Goal: Task Accomplishment & Management: Complete application form

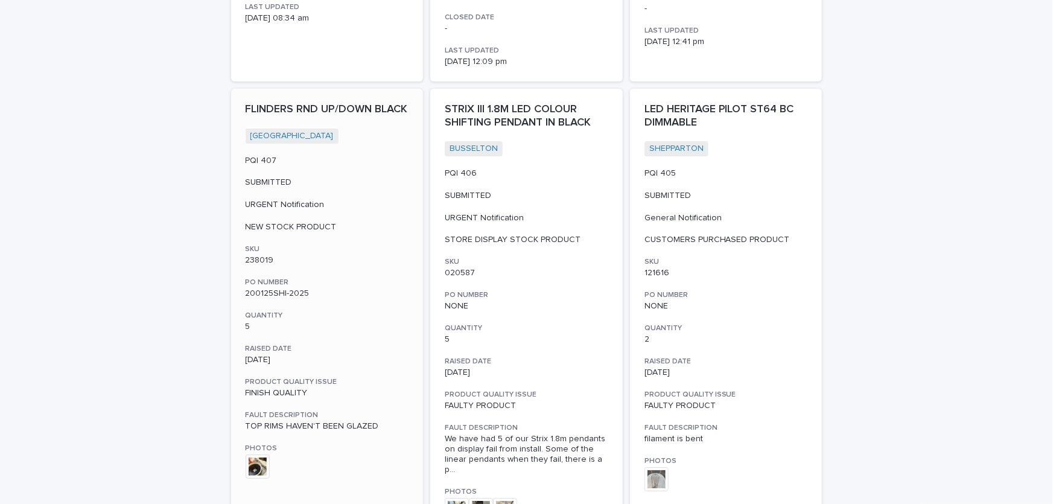
scroll to position [2195, 0]
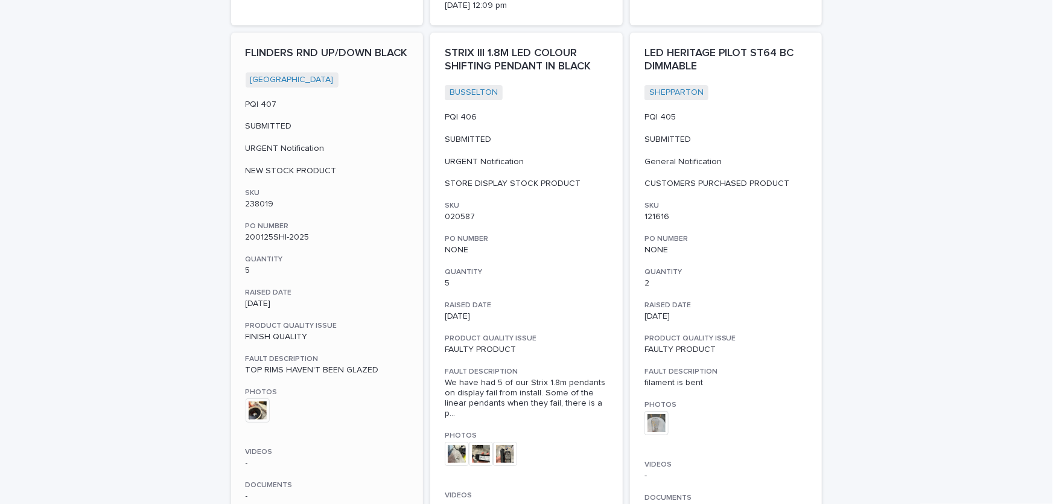
click at [253, 401] on img at bounding box center [258, 410] width 24 height 24
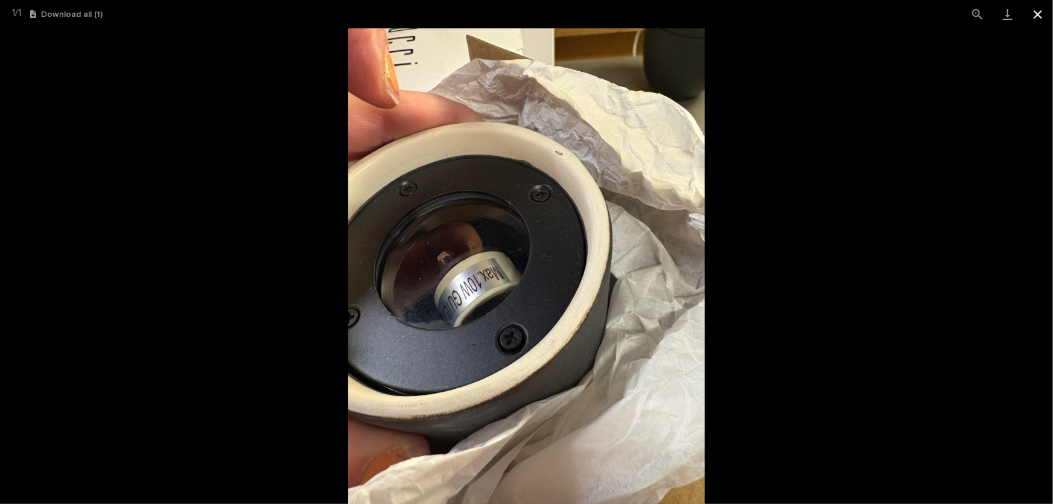
click at [1038, 12] on button "Close gallery" at bounding box center [1038, 14] width 30 height 28
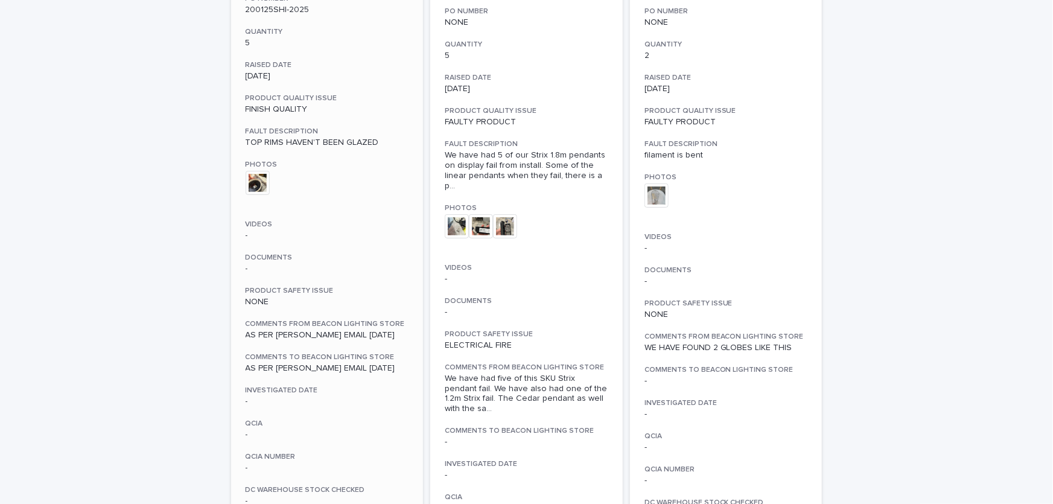
scroll to position [2360, 0]
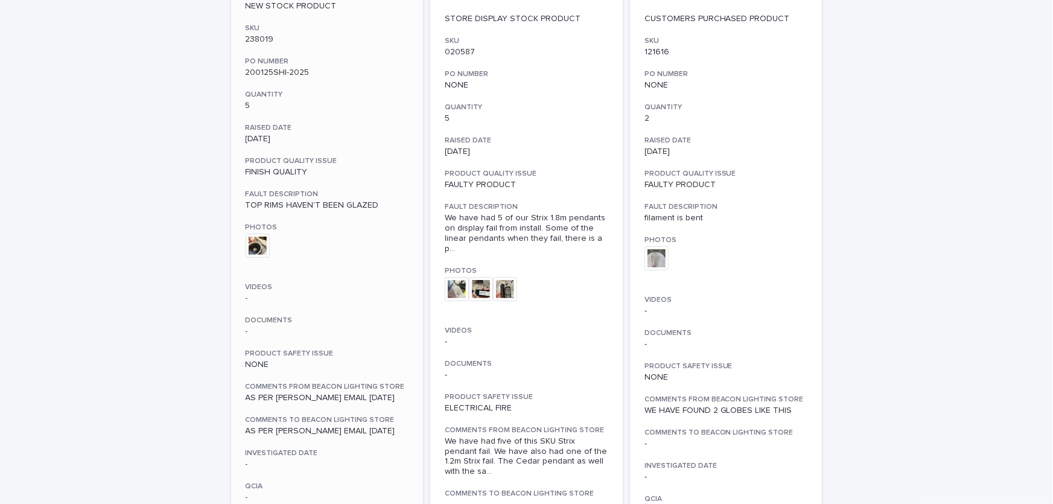
click at [381, 252] on div "+ 0" at bounding box center [328, 252] width 164 height 37
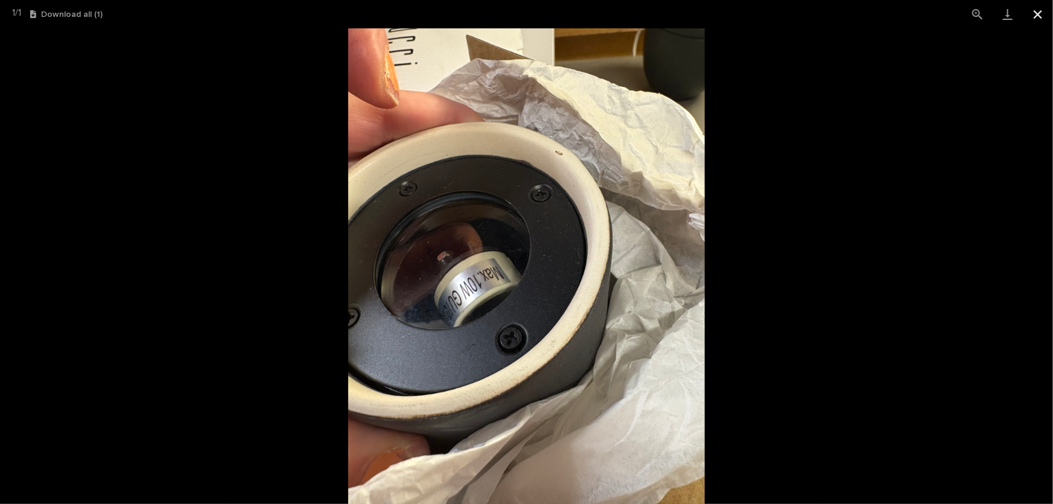
click at [1039, 13] on button "Close gallery" at bounding box center [1038, 14] width 30 height 28
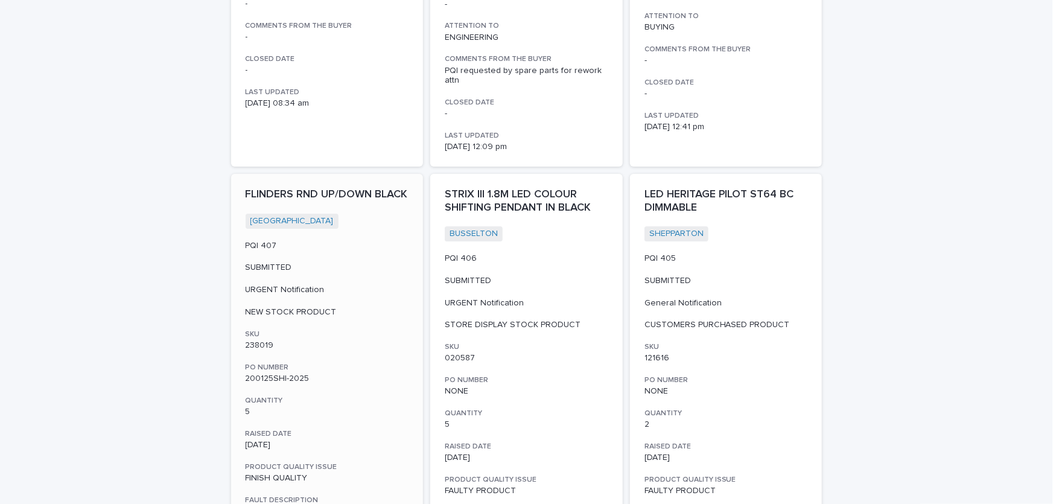
scroll to position [2030, 0]
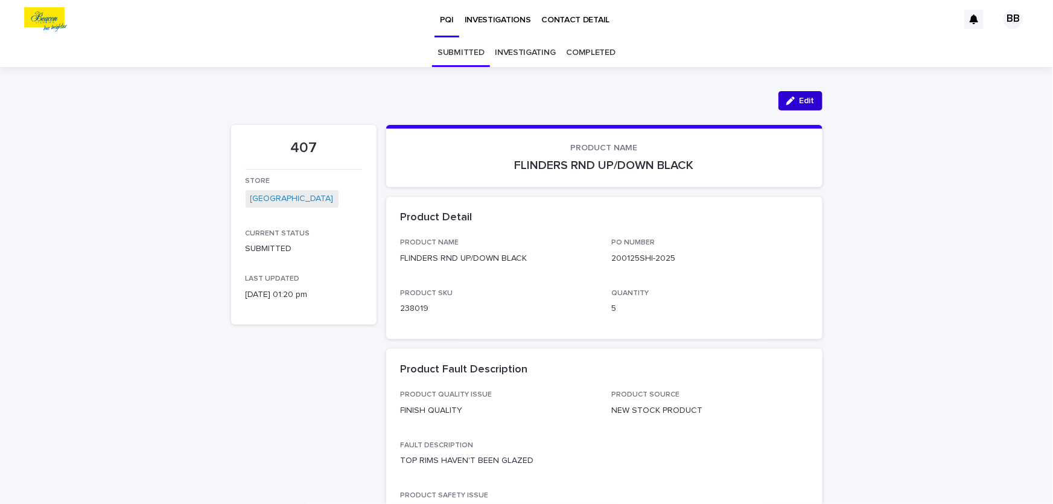
click at [794, 100] on div "button" at bounding box center [793, 101] width 13 height 8
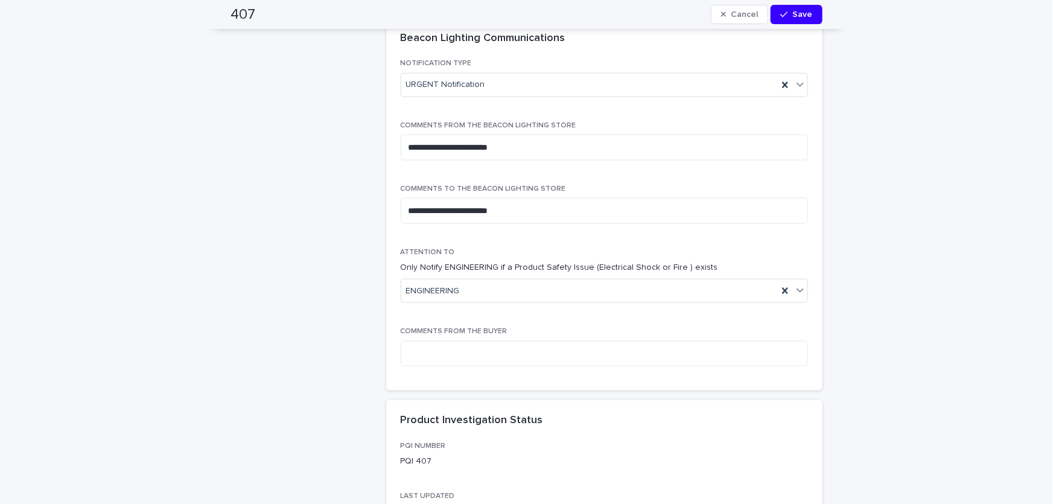
scroll to position [768, 0]
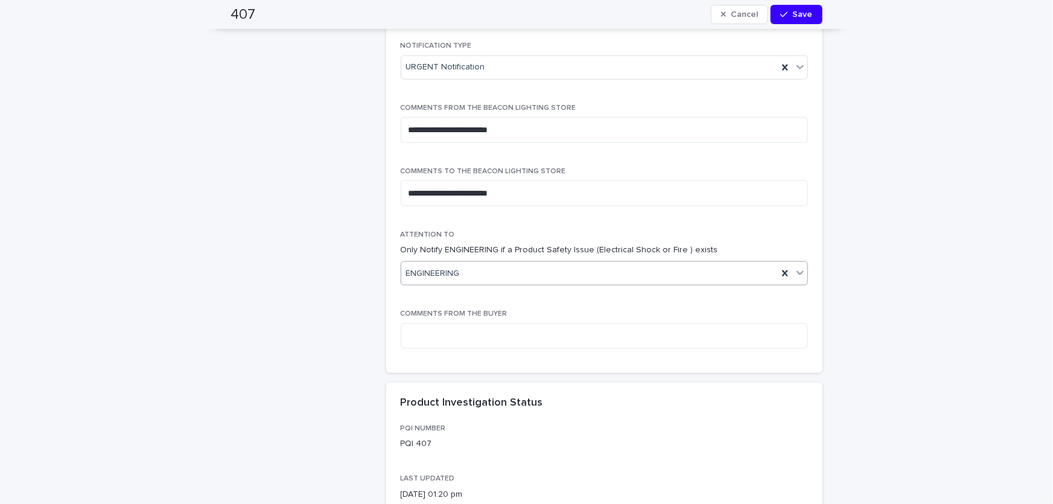
click at [473, 273] on div "ENGINEERING" at bounding box center [589, 274] width 377 height 20
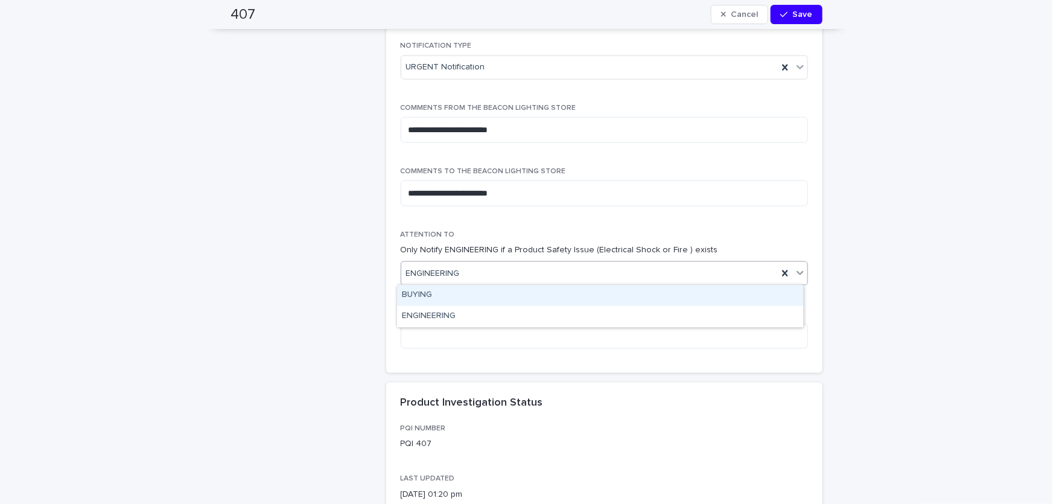
click at [420, 297] on div "BUYING" at bounding box center [600, 295] width 406 height 21
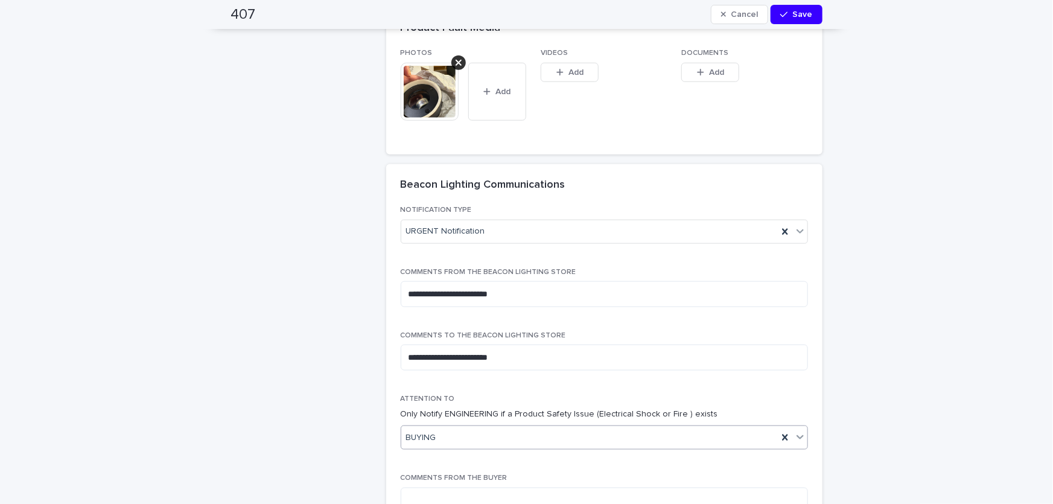
scroll to position [933, 0]
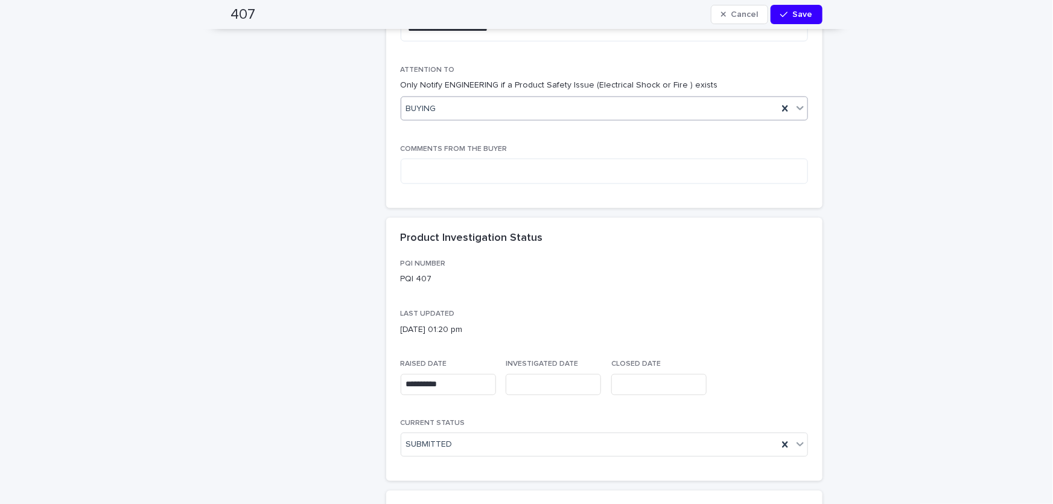
click at [543, 382] on input "text" at bounding box center [553, 384] width 95 height 21
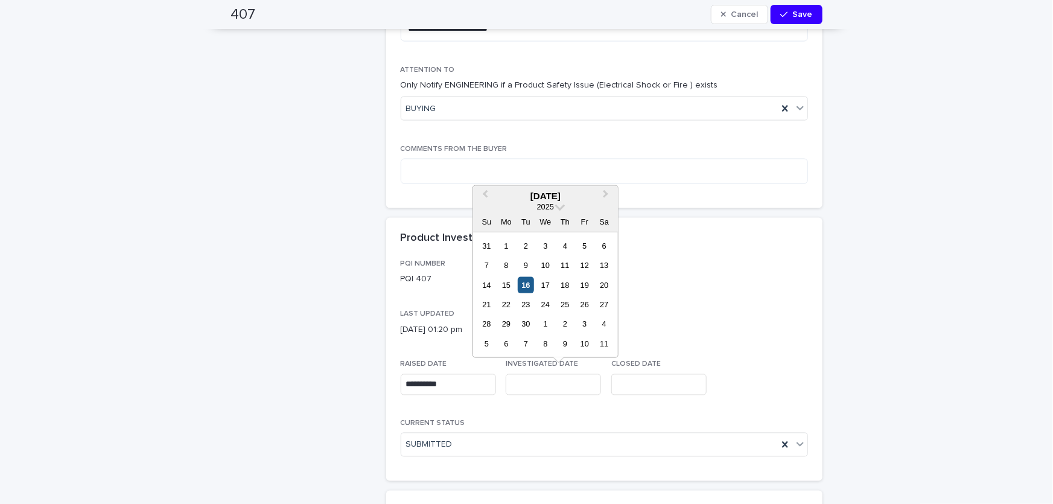
click at [528, 286] on div "16" at bounding box center [526, 284] width 16 height 16
type input "**********"
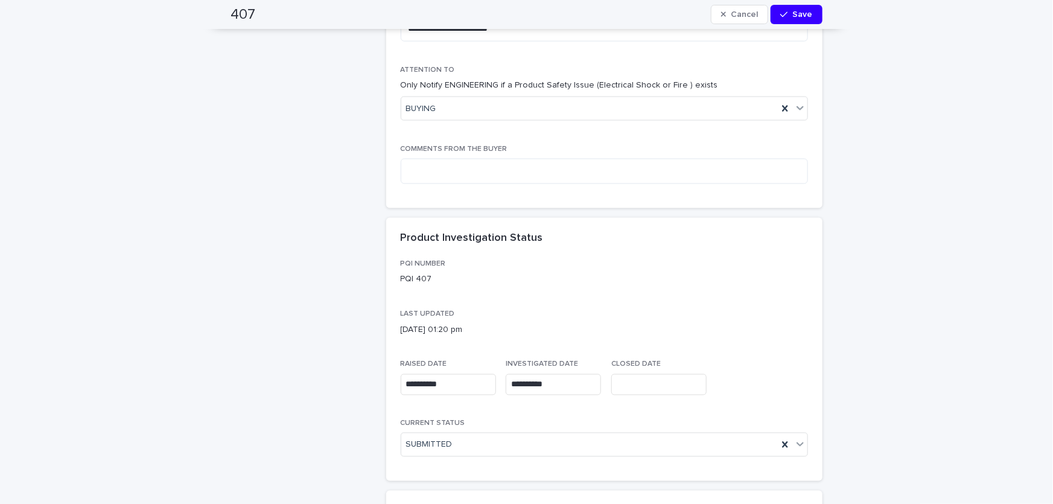
click at [639, 386] on input "text" at bounding box center [659, 384] width 95 height 21
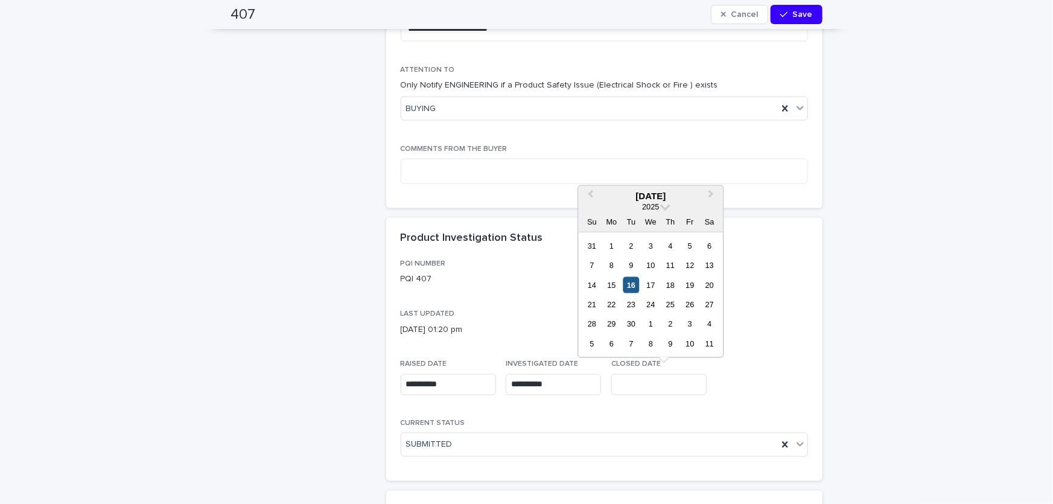
click at [634, 282] on div "16" at bounding box center [631, 284] width 16 height 16
type input "**********"
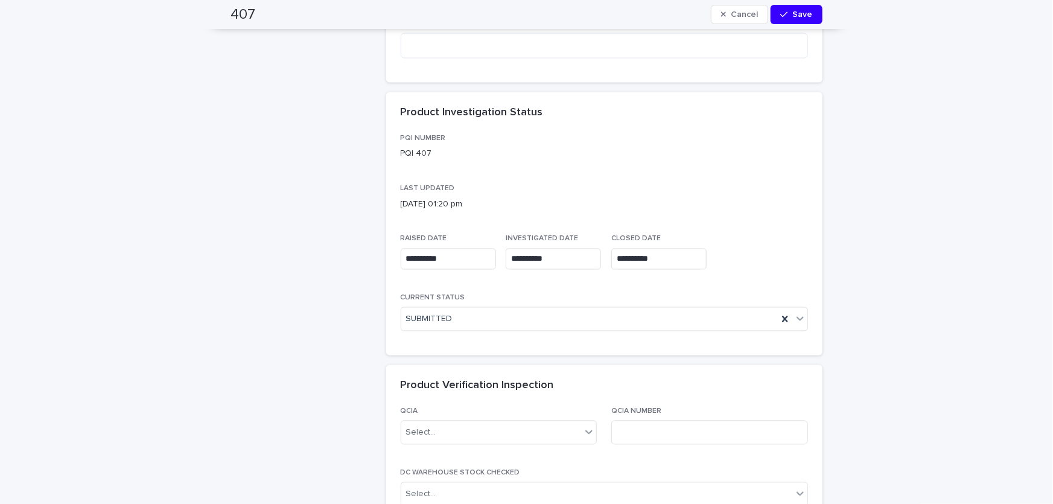
scroll to position [1152, 0]
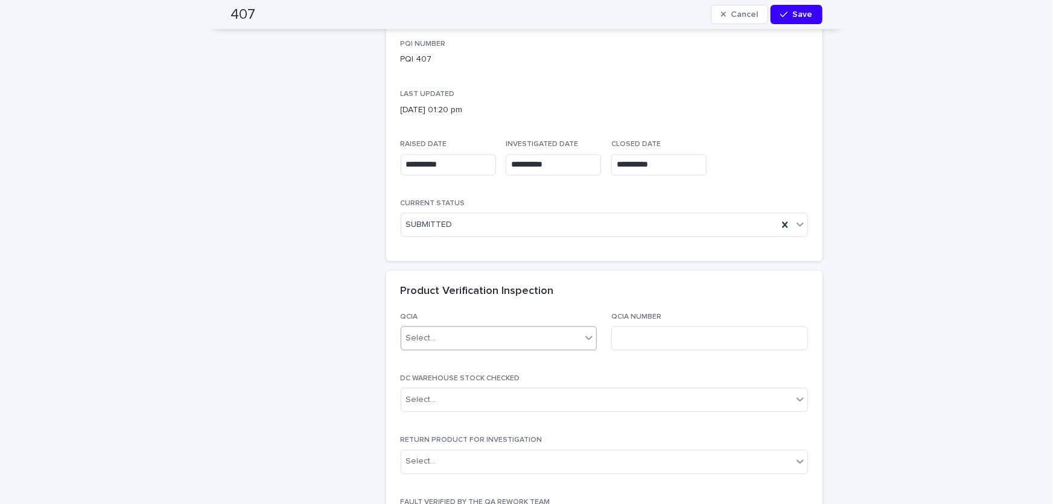
click at [487, 340] on div "Select..." at bounding box center [491, 339] width 180 height 20
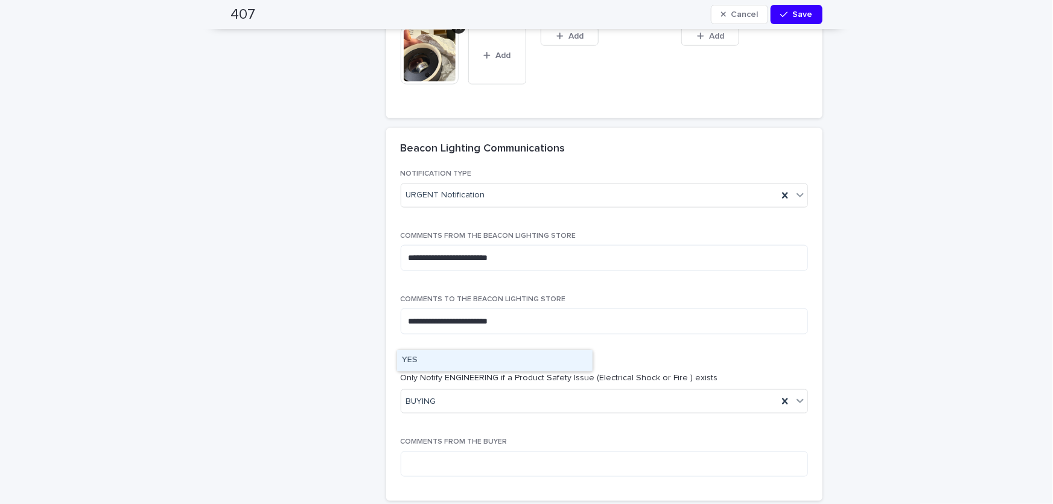
scroll to position [658, 0]
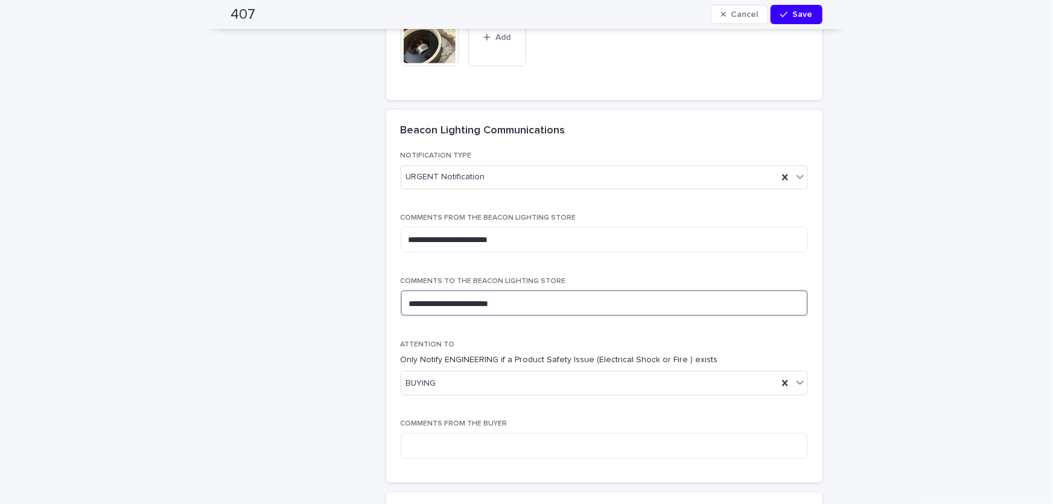
drag, startPoint x: 549, startPoint y: 300, endPoint x: 398, endPoint y: 295, distance: 150.4
click at [401, 295] on textarea "**********" at bounding box center [604, 303] width 407 height 26
type textarea "*"
click at [404, 299] on textarea "**********" at bounding box center [604, 303] width 407 height 26
click at [771, 302] on textarea "**********" at bounding box center [604, 303] width 407 height 26
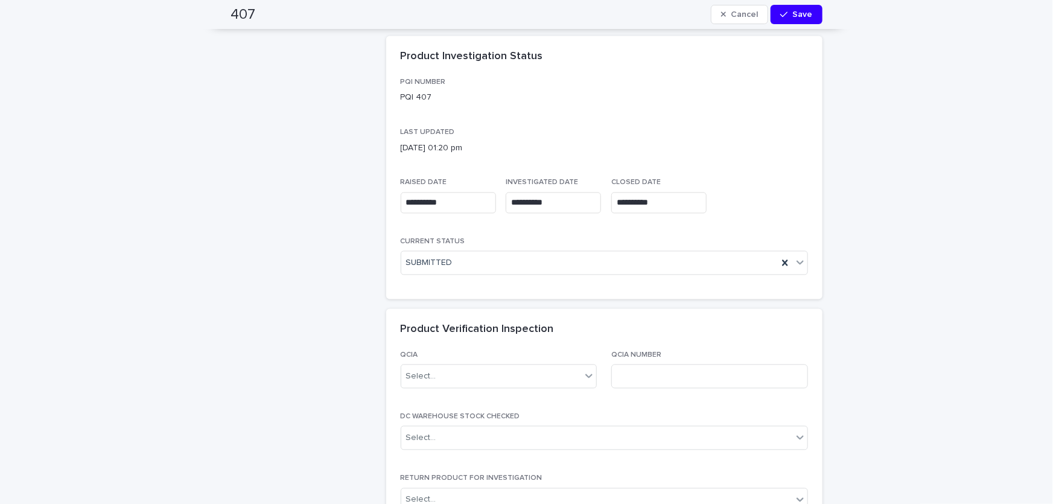
scroll to position [1152, 0]
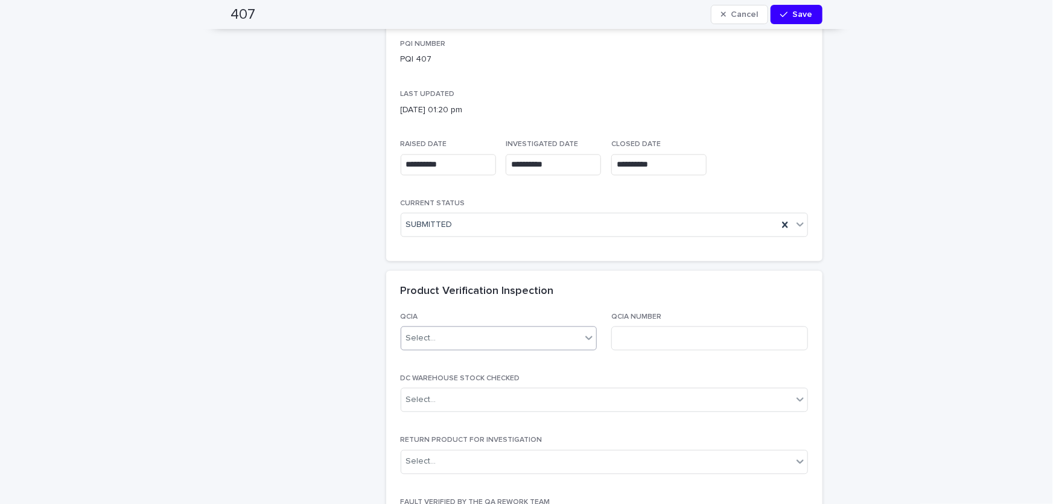
type textarea "**********"
click at [458, 336] on div "Select..." at bounding box center [491, 339] width 180 height 20
click at [409, 358] on div "YES" at bounding box center [495, 360] width 196 height 21
click at [444, 394] on div "Select..." at bounding box center [596, 401] width 391 height 20
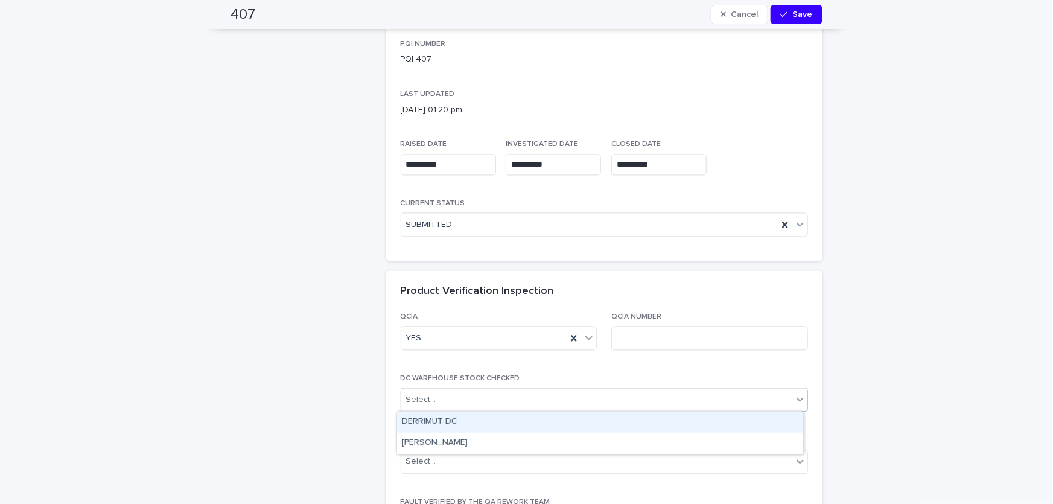
drag, startPoint x: 431, startPoint y: 423, endPoint x: 464, endPoint y: 418, distance: 33.0
click at [432, 423] on div "DERRIMUT DC" at bounding box center [600, 422] width 406 height 21
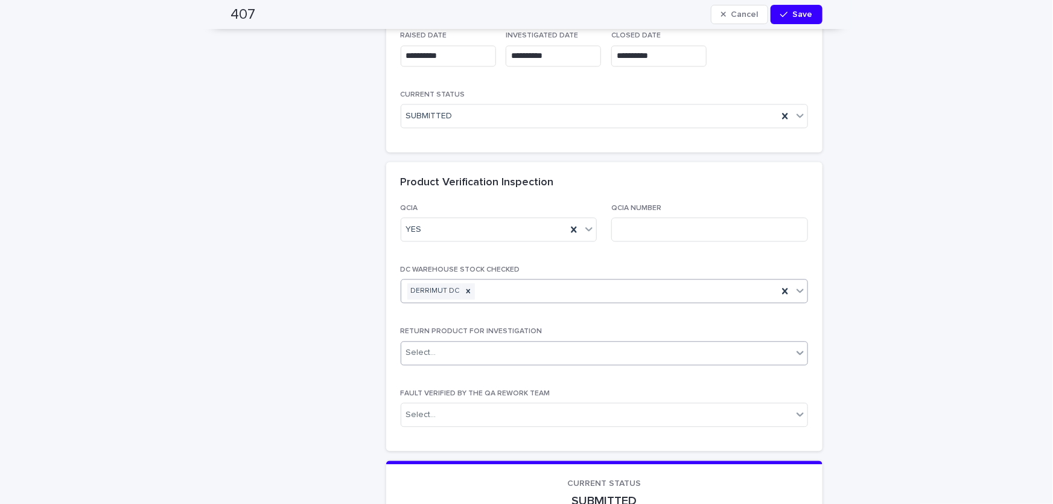
scroll to position [1262, 0]
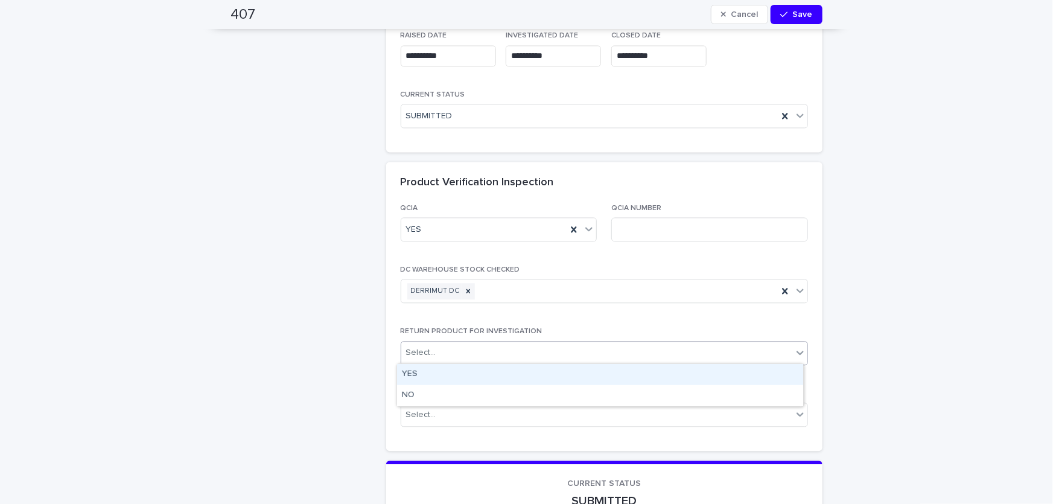
click at [423, 346] on div "Select..." at bounding box center [421, 352] width 30 height 13
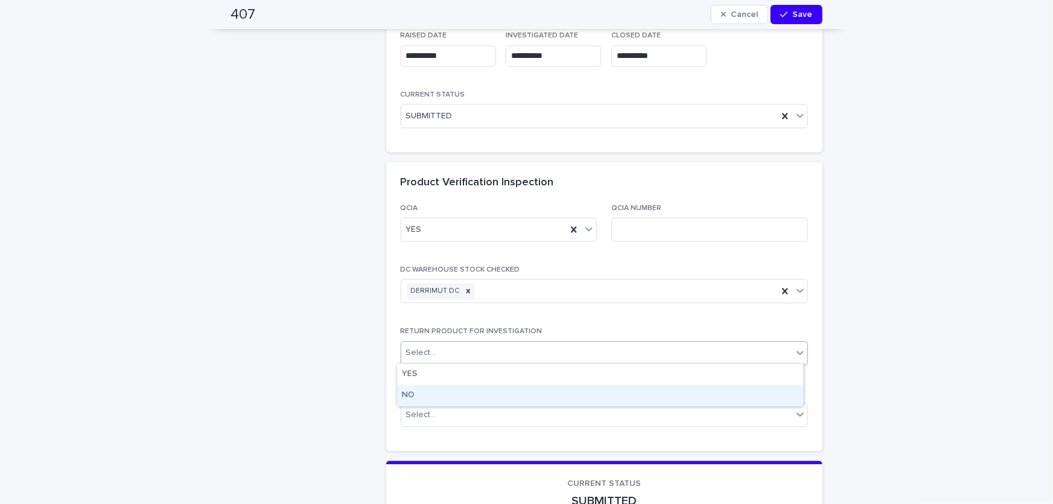
drag, startPoint x: 409, startPoint y: 394, endPoint x: 444, endPoint y: 388, distance: 34.9
click at [410, 394] on div "NO" at bounding box center [600, 395] width 406 height 21
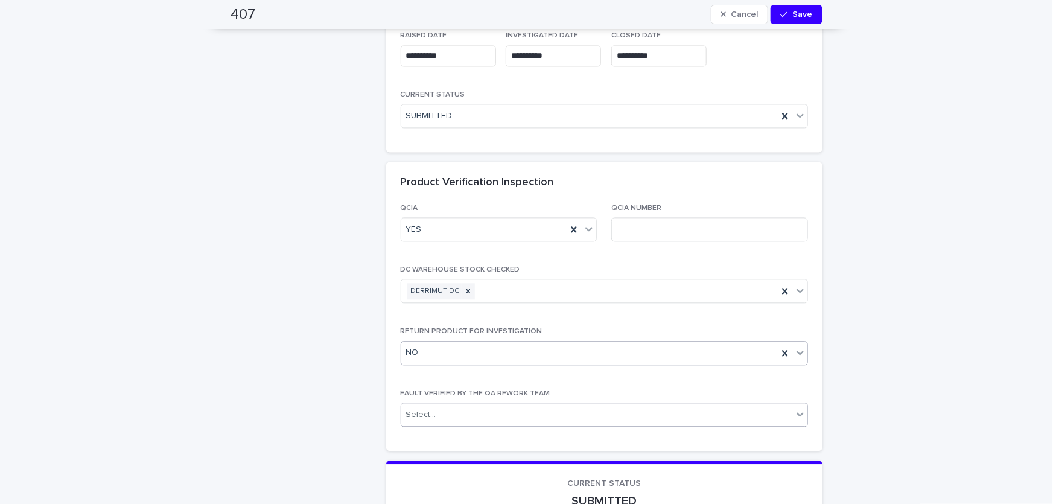
click at [438, 412] on div "Select..." at bounding box center [596, 415] width 391 height 20
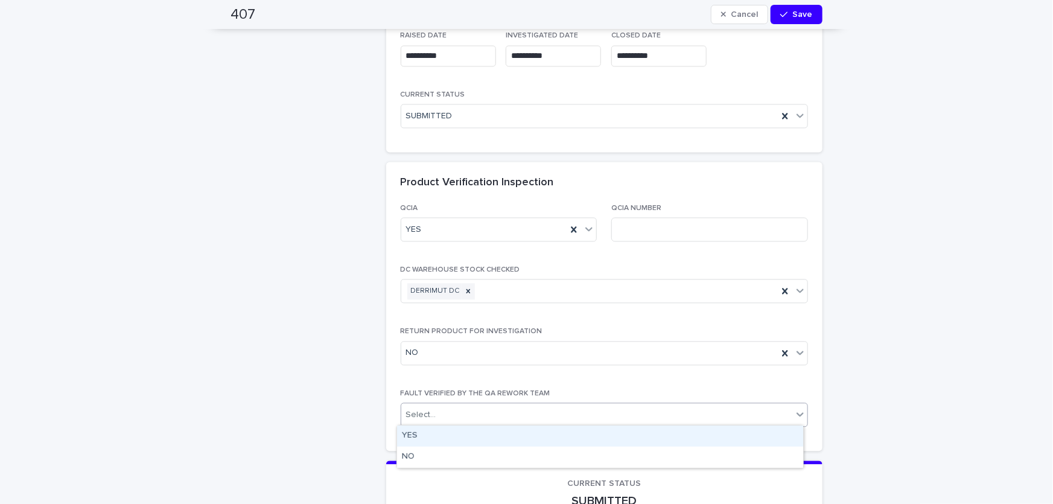
click at [417, 436] on div "YES" at bounding box center [600, 436] width 406 height 21
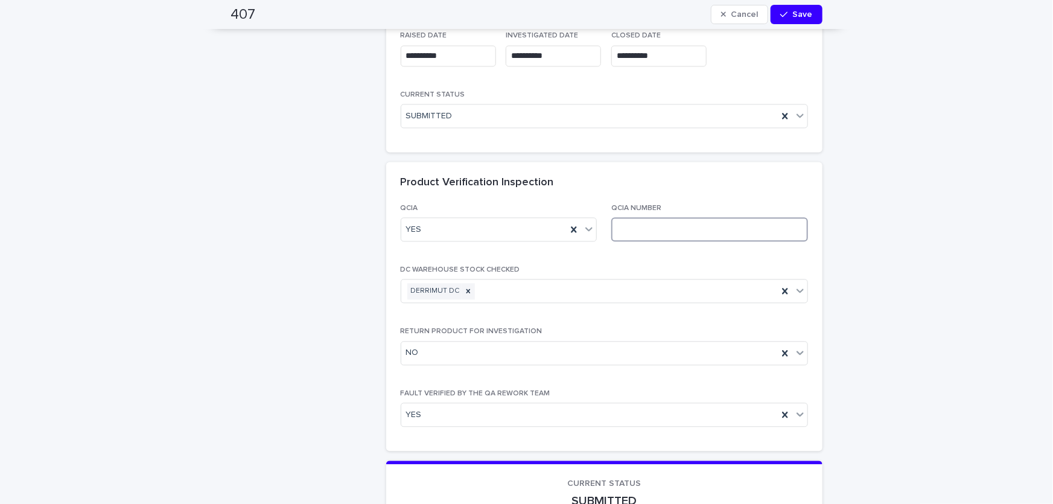
click at [640, 224] on input at bounding box center [710, 229] width 197 height 24
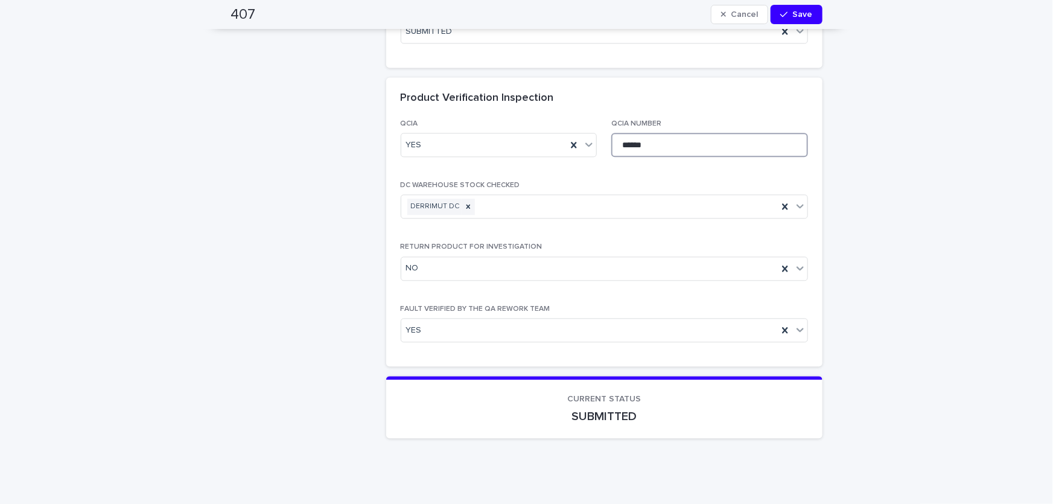
scroll to position [1348, 0]
type input "******"
click at [796, 15] on span "Save" at bounding box center [803, 14] width 20 height 8
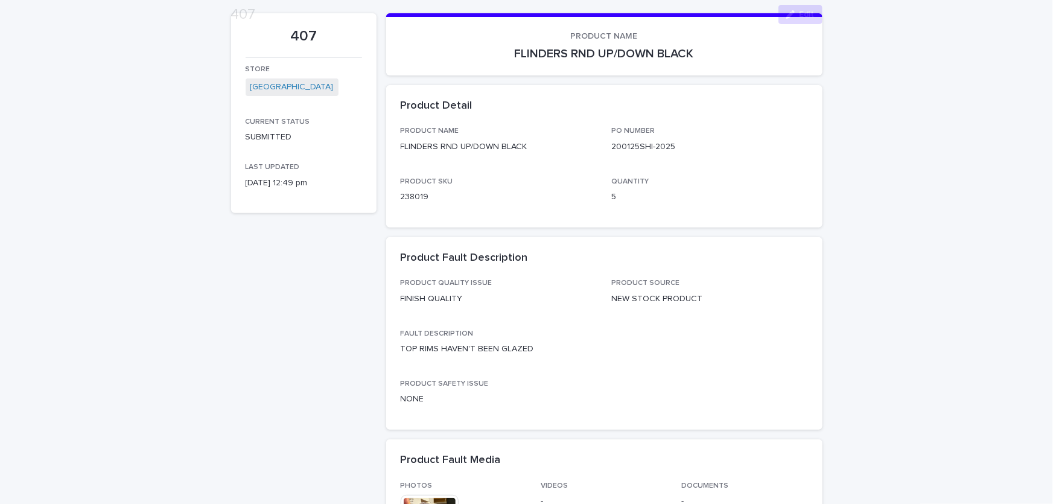
scroll to position [274, 0]
